Goal: Communication & Community: Answer question/provide support

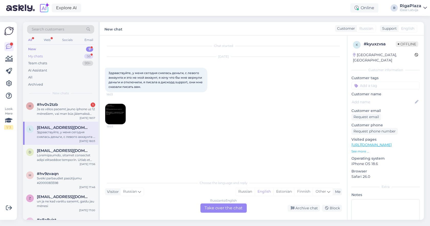
click at [68, 56] on div "My chats 56" at bounding box center [60, 56] width 67 height 7
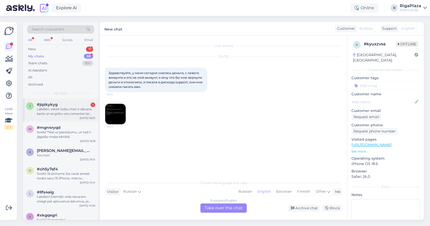
click at [54, 108] on div "Labdien, sakiet lūdzu man ir dāvana karte un es gribu viņu izmantot lai veiktu …" at bounding box center [66, 111] width 58 height 9
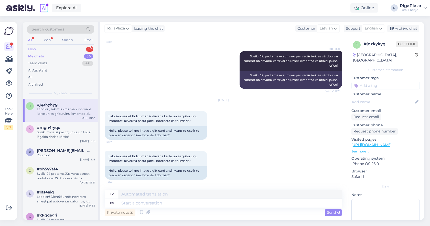
click at [58, 48] on div "New 9" at bounding box center [60, 49] width 67 height 7
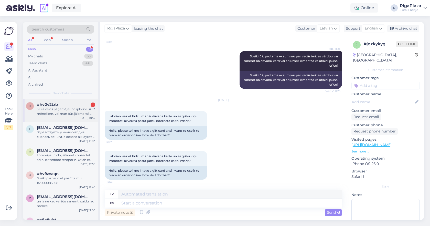
click at [62, 112] on div "Ja es vēlos paņemt jauno iphone uz 12 mēnešiem, vai man būs jāiemaksā pirmā iem…" at bounding box center [66, 111] width 58 height 9
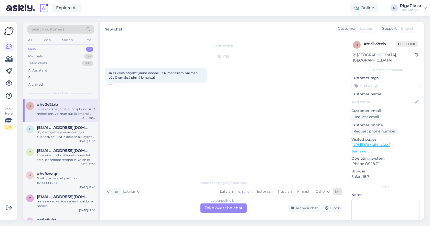
click at [223, 192] on div "Latvian" at bounding box center [226, 192] width 18 height 8
click at [221, 207] on div "Latvian to Latvian Take over the chat" at bounding box center [223, 207] width 46 height 9
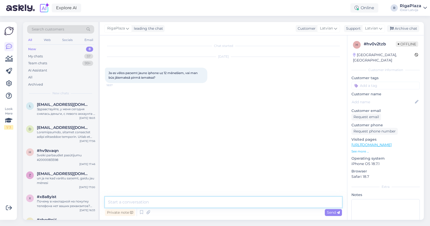
click at [209, 201] on textarea at bounding box center [223, 202] width 237 height 11
click at [200, 200] on textarea "Sveiki! Ja summa ir lielāka par 1400 eiro, tad pirmā iemaksa būs 10%" at bounding box center [223, 202] width 237 height 11
click at [200, 200] on textarea "Sveiki! Ja summa ir lielāka par 1400 eiro, tad obligātāpirmā iemaksa būs 10%" at bounding box center [223, 202] width 237 height 11
click at [214, 201] on textarea "Sveiki! Ja summa ir lielāka par 1400 eiro, tad obligātāpirmā iemaksa būs 10%" at bounding box center [223, 202] width 237 height 11
click at [270, 202] on textarea "Sveiki! Ja summa ir lielāka par 1400 eiro, tad obligātā pirmā iemaksa būs 10%" at bounding box center [223, 202] width 237 height 11
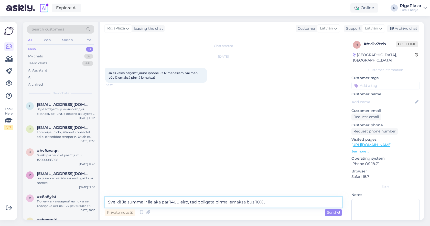
type textarea "Sveiki! Ja summa ir lielāka par 1400 eiro, tad obligātā pirmā iemaksa būs 10% ."
